Goal: Transaction & Acquisition: Purchase product/service

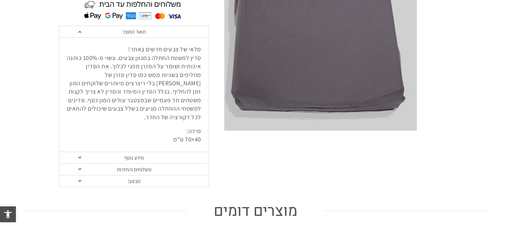
scroll to position [163, 0]
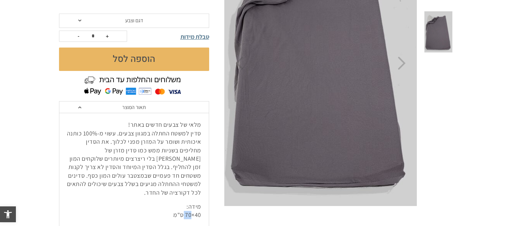
drag, startPoint x: 186, startPoint y: 208, endPoint x: 196, endPoint y: 207, distance: 9.5
click at [196, 207] on p "מידה: 40×70 ס"מ" at bounding box center [134, 211] width 134 height 17
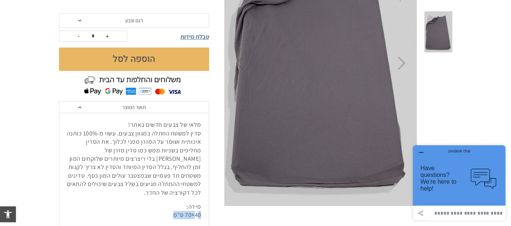
click at [196, 207] on p "מידה: 40×70 ס"מ" at bounding box center [134, 211] width 134 height 17
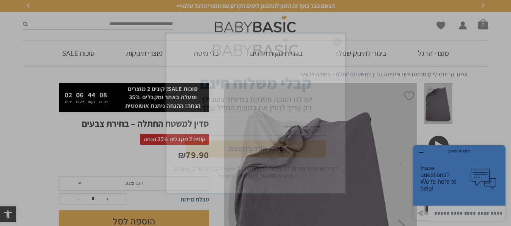
drag, startPoint x: 194, startPoint y: 126, endPoint x: 145, endPoint y: 125, distance: 48.8
click at [339, 42] on img "סגור" at bounding box center [336, 41] width 9 height 9
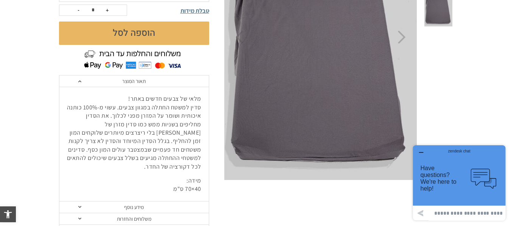
scroll to position [265, 0]
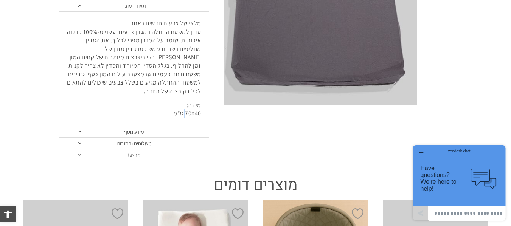
click at [191, 106] on p "מידה: 40×70 ס"מ" at bounding box center [134, 109] width 134 height 17
